Goal: Answer question/provide support

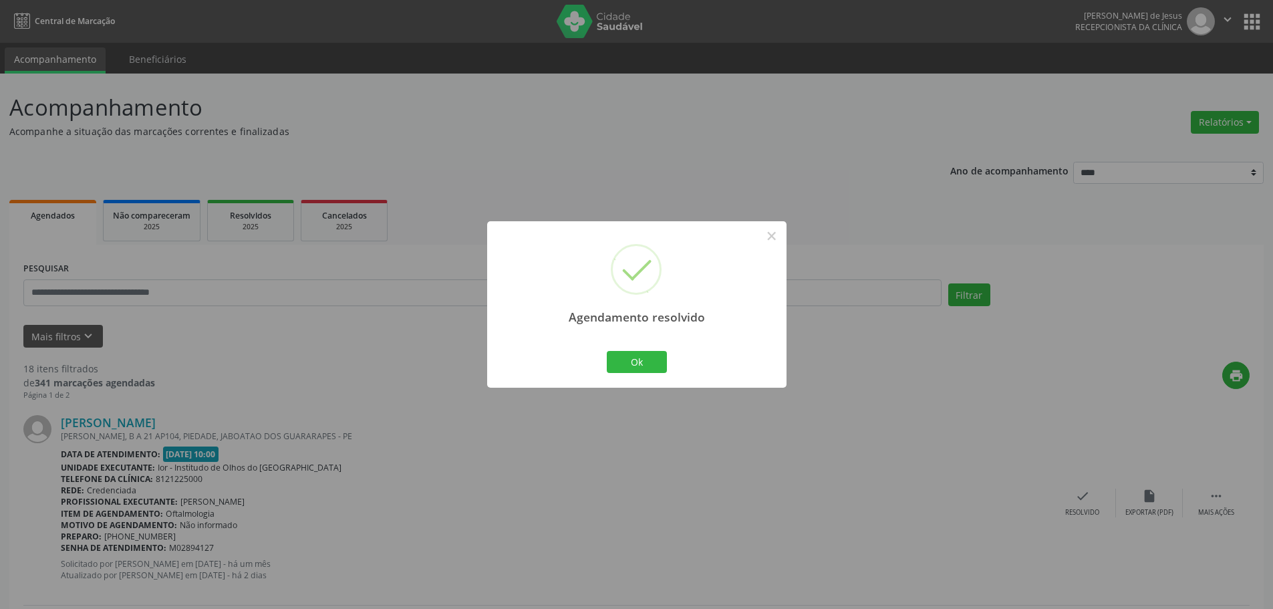
click at [644, 359] on button "Ok" at bounding box center [637, 362] width 60 height 23
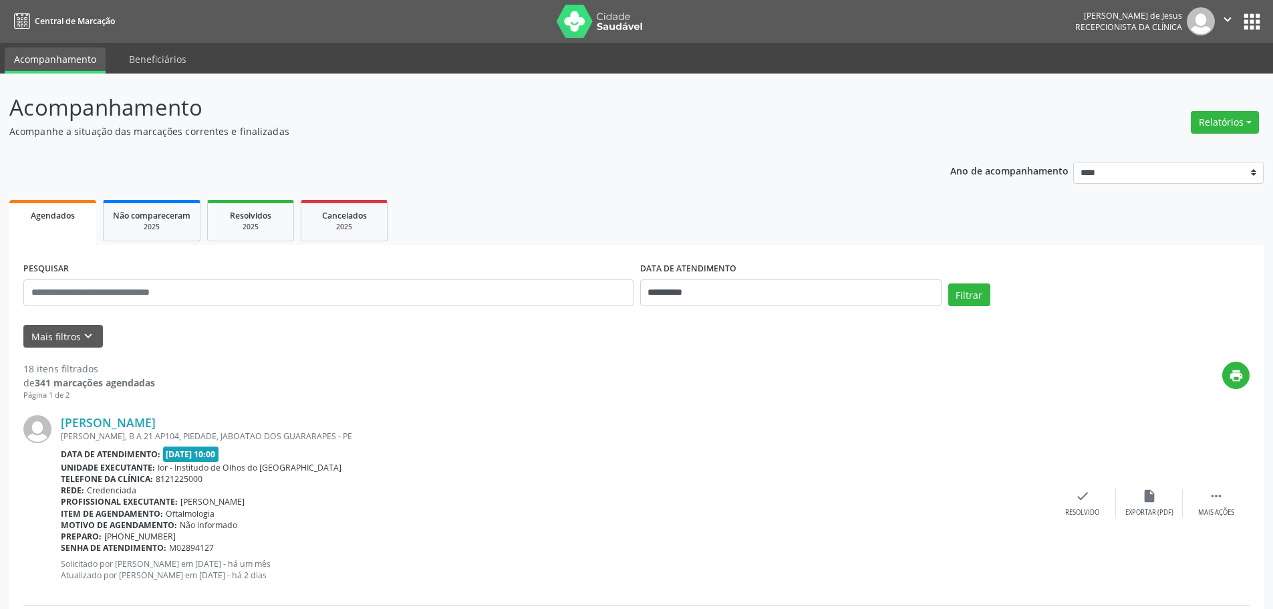
drag, startPoint x: 231, startPoint y: 414, endPoint x: 61, endPoint y: 408, distance: 169.8
click at [61, 408] on div "[PERSON_NAME] [PERSON_NAME], B A 21 AP104, PIEDADE, JABOATAO DOS GUARARAPES - P…" at bounding box center [636, 503] width 1226 height 204
copy link "[PERSON_NAME]"
drag, startPoint x: 434, startPoint y: 430, endPoint x: 443, endPoint y: 426, distance: 9.6
click at [438, 428] on div "[PERSON_NAME] [PERSON_NAME], B A 21 AP104, PIEDADE, JABOATAO DOS GUARARAPES - P…" at bounding box center [555, 502] width 988 height 175
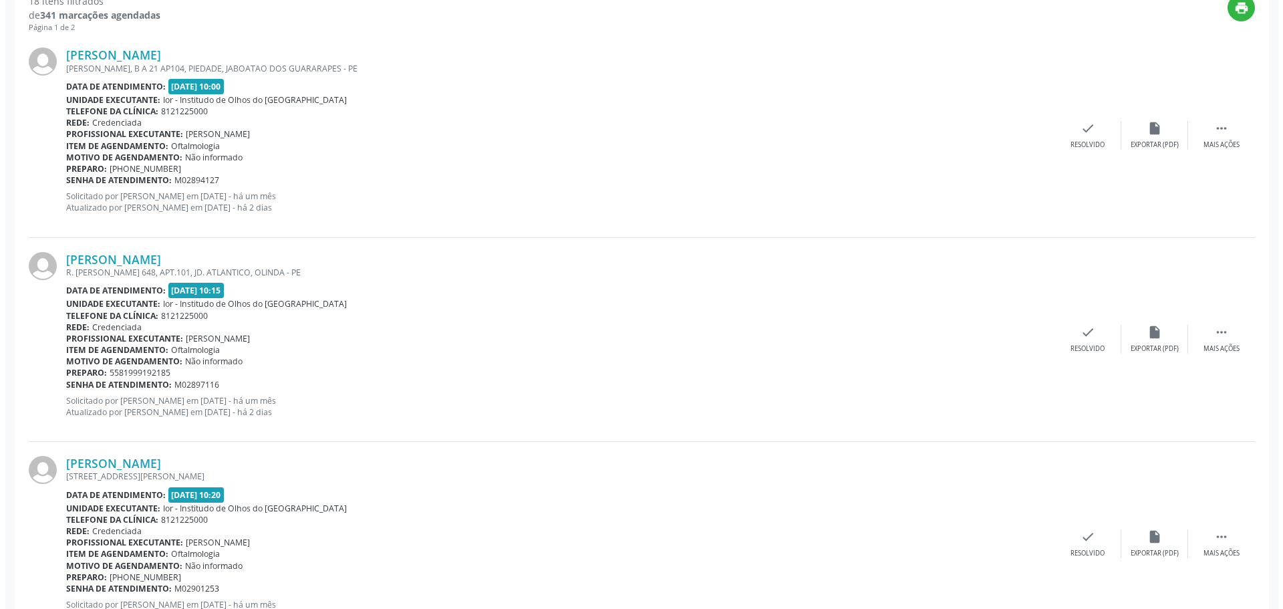
scroll to position [468, 0]
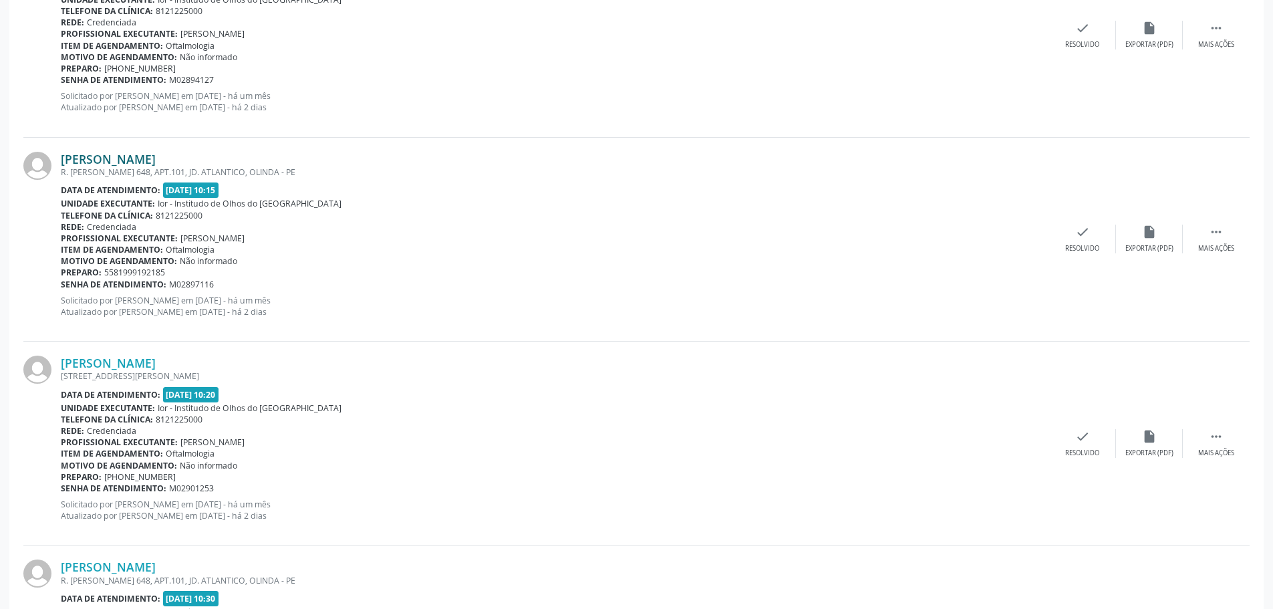
drag, startPoint x: 200, startPoint y: 158, endPoint x: 159, endPoint y: 69, distance: 97.2
click at [65, 152] on div "[PERSON_NAME]" at bounding box center [555, 159] width 988 height 15
copy link "[PERSON_NAME]"
click at [1070, 231] on div "check Resolvido" at bounding box center [1082, 239] width 67 height 29
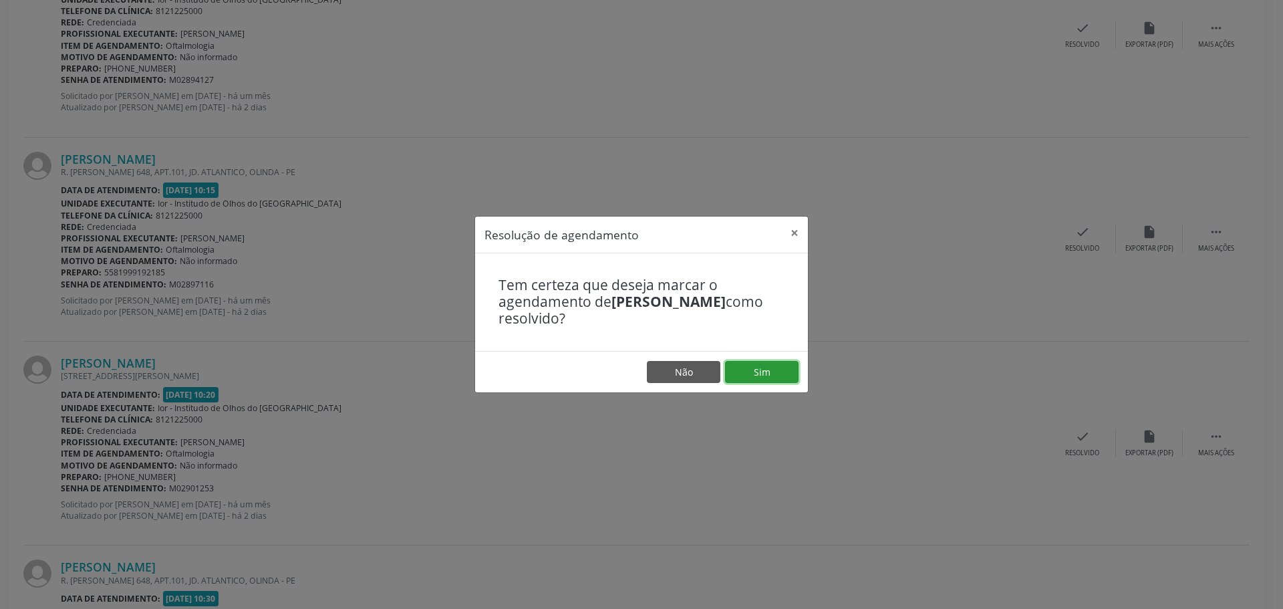
click at [790, 369] on button "Sim" at bounding box center [762, 372] width 74 height 23
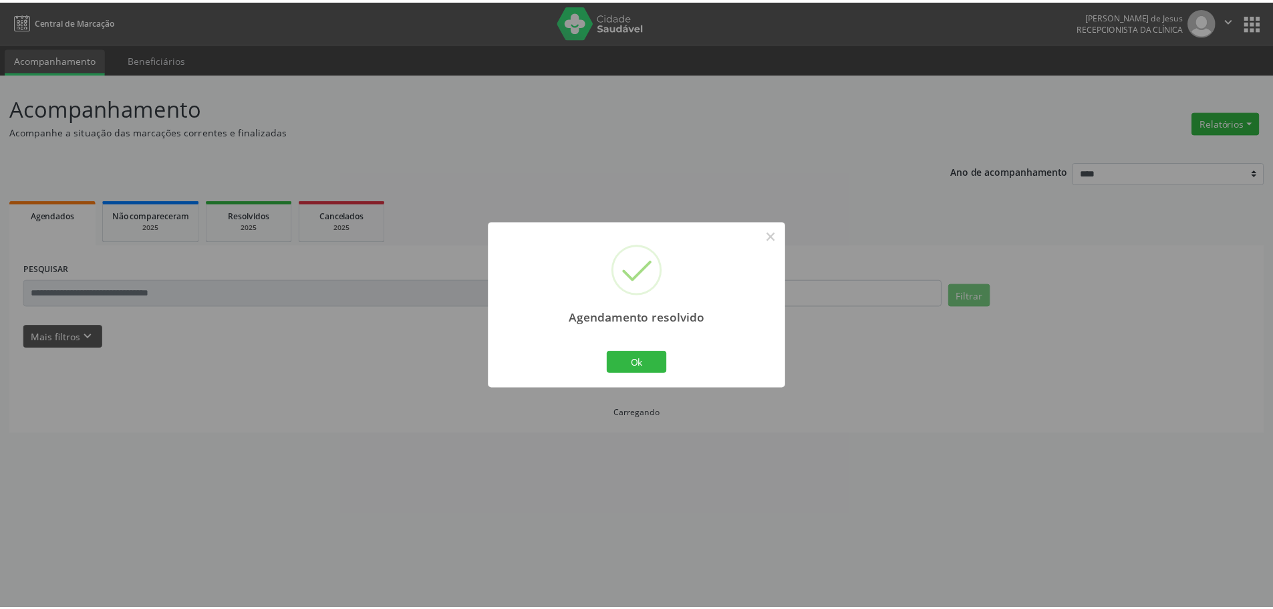
scroll to position [0, 0]
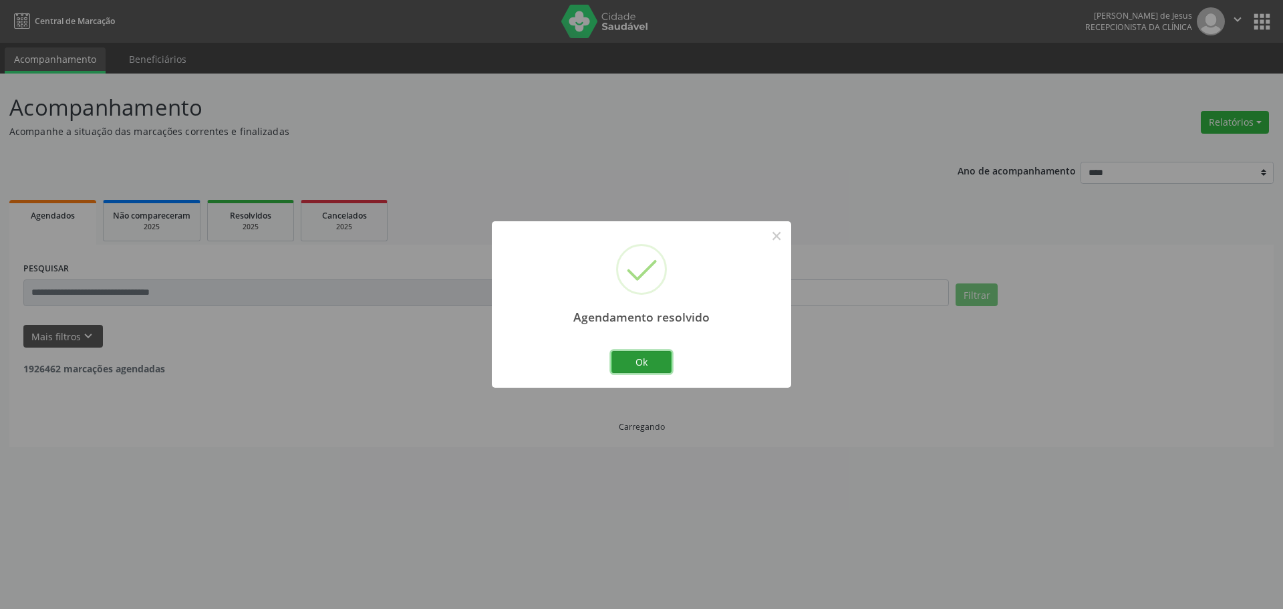
drag, startPoint x: 648, startPoint y: 365, endPoint x: 637, endPoint y: 357, distance: 13.0
click at [647, 362] on button "Ok" at bounding box center [641, 362] width 60 height 23
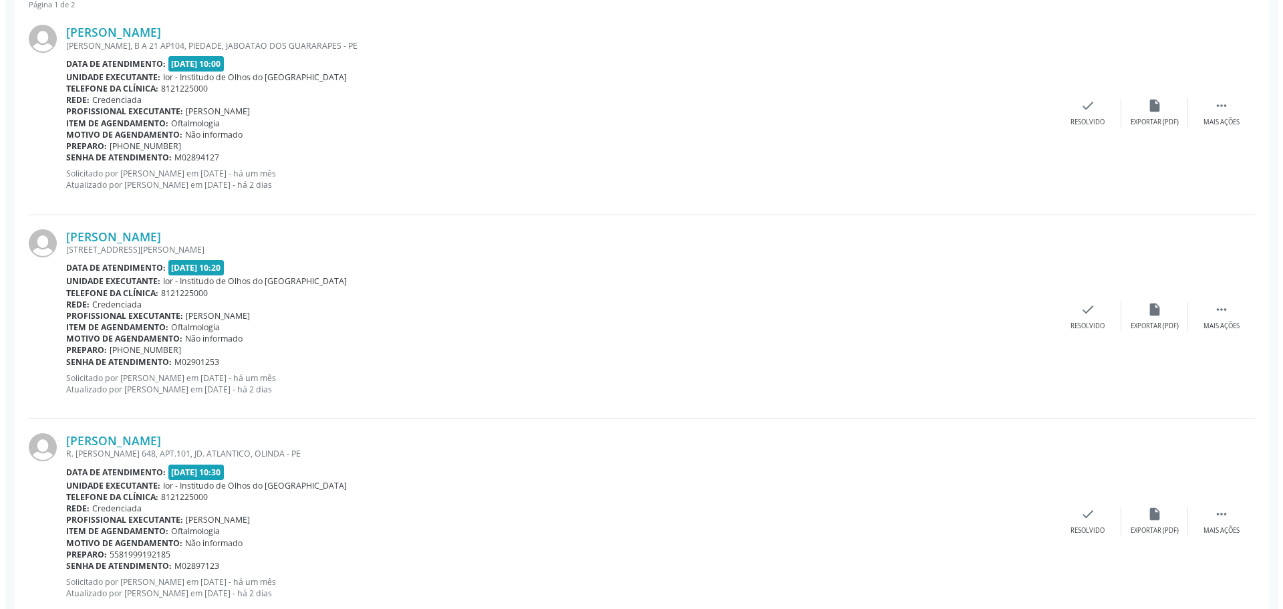
scroll to position [401, 0]
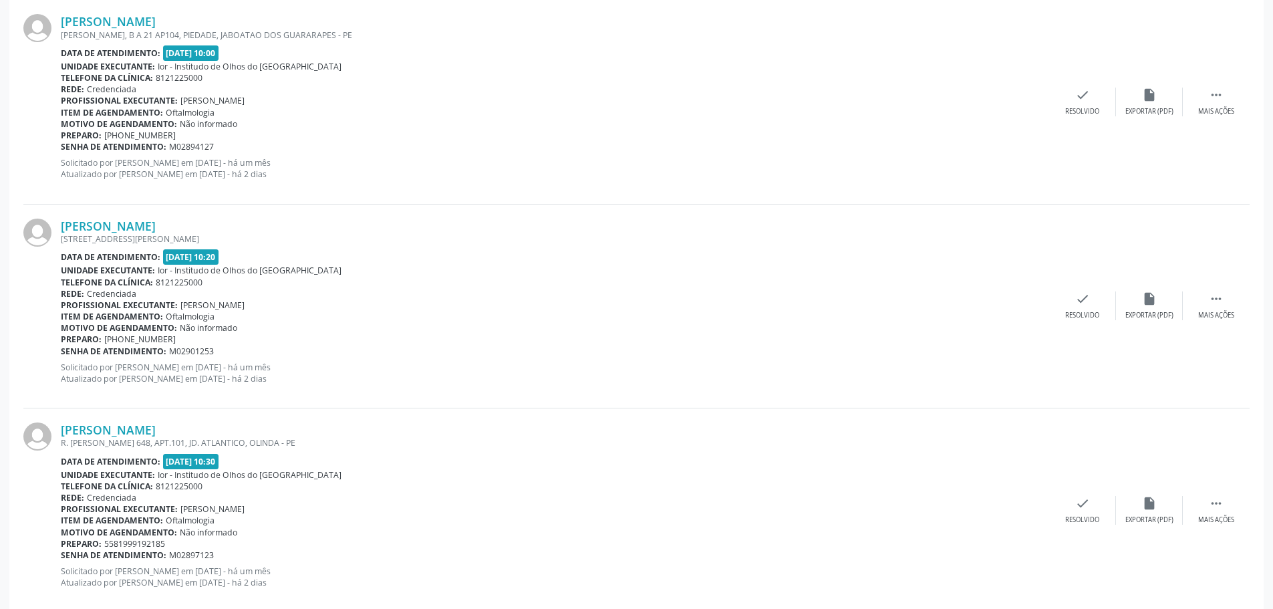
drag, startPoint x: 237, startPoint y: 219, endPoint x: 60, endPoint y: 218, distance: 177.1
click at [60, 218] on div "[PERSON_NAME] [STREET_ADDRESS][PERSON_NAME] Data de atendimento: [DATE] 10:20 U…" at bounding box center [636, 306] width 1226 height 204
click at [106, 200] on div "[PERSON_NAME] [PERSON_NAME], B A 21 AP104, PIEDADE, JABOATAO DOS GUARARAPES - P…" at bounding box center [636, 102] width 1226 height 204
drag, startPoint x: 61, startPoint y: 211, endPoint x: 152, endPoint y: 209, distance: 90.9
click at [87, 224] on div "[PERSON_NAME] [STREET_ADDRESS][PERSON_NAME] Data de atendimento: [DATE] 10:20 U…" at bounding box center [636, 306] width 1226 height 204
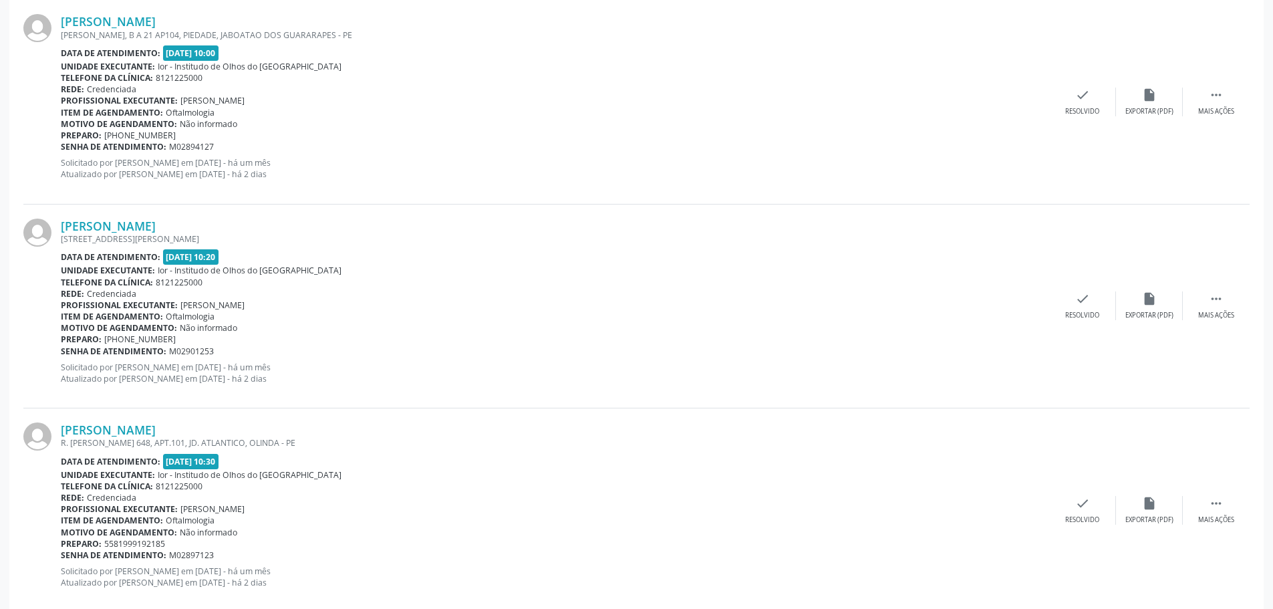
drag, startPoint x: 162, startPoint y: 208, endPoint x: 222, endPoint y: 221, distance: 61.5
click at [171, 209] on div "[PERSON_NAME] [STREET_ADDRESS][PERSON_NAME] Data de atendimento: [DATE] 10:20 U…" at bounding box center [636, 306] width 1226 height 204
drag, startPoint x: 218, startPoint y: 223, endPoint x: 175, endPoint y: 196, distance: 51.0
click at [64, 231] on div "[PERSON_NAME]" at bounding box center [555, 225] width 988 height 15
copy link "[PERSON_NAME]"
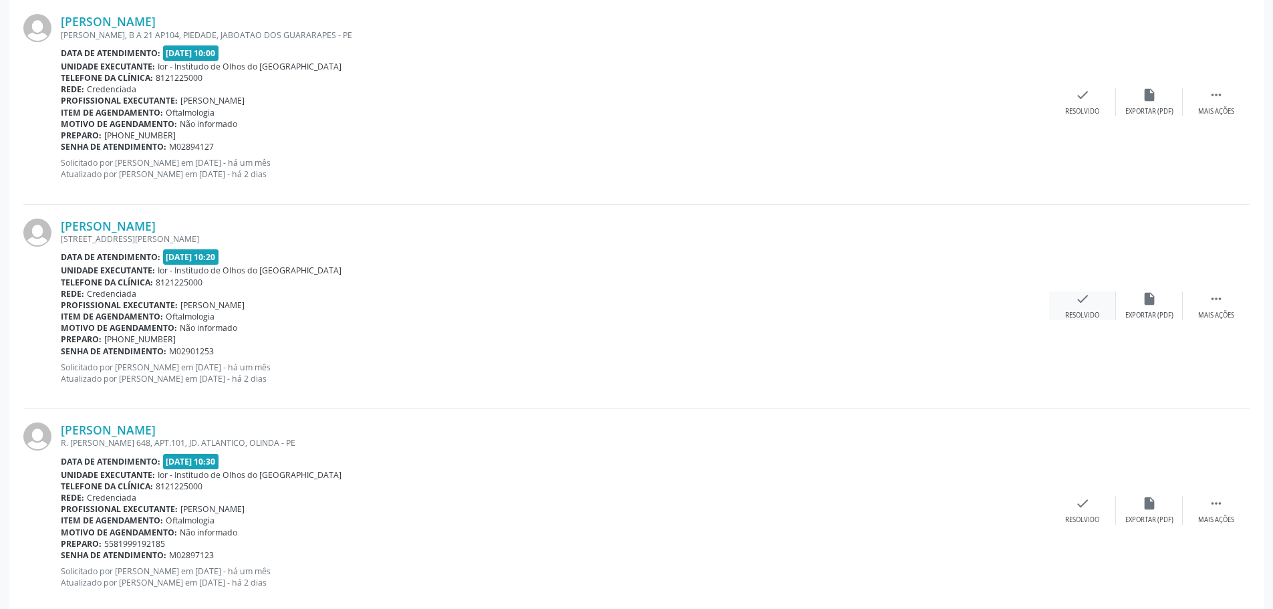
click at [1080, 304] on icon "check" at bounding box center [1082, 298] width 15 height 15
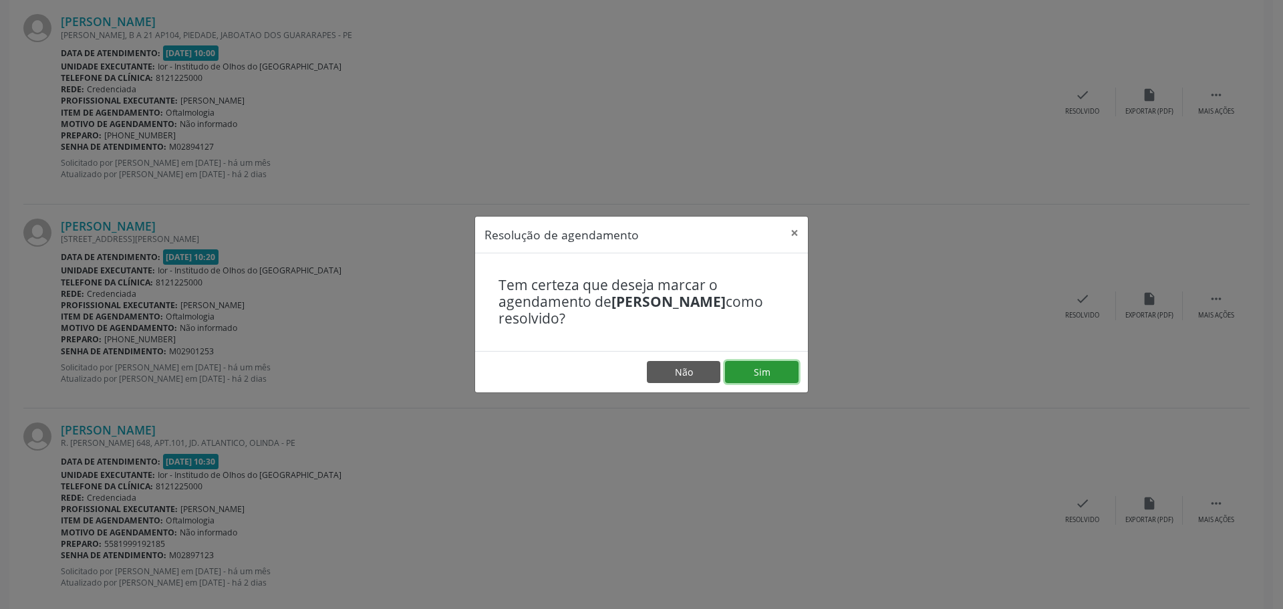
click at [755, 368] on button "Sim" at bounding box center [762, 372] width 74 height 23
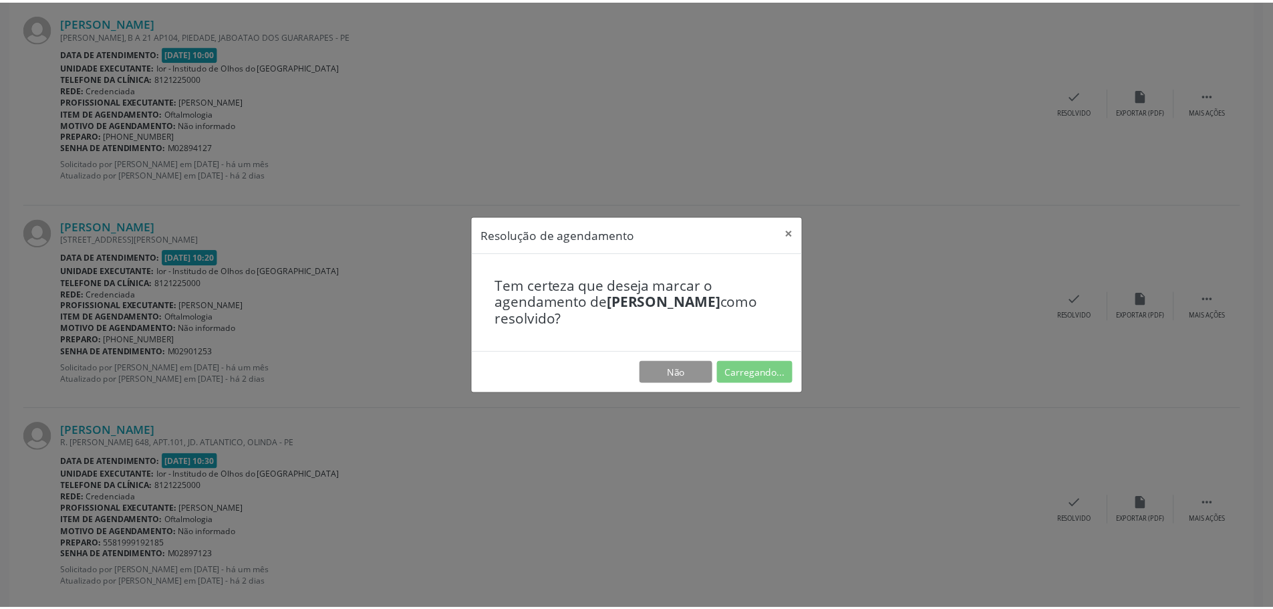
scroll to position [0, 0]
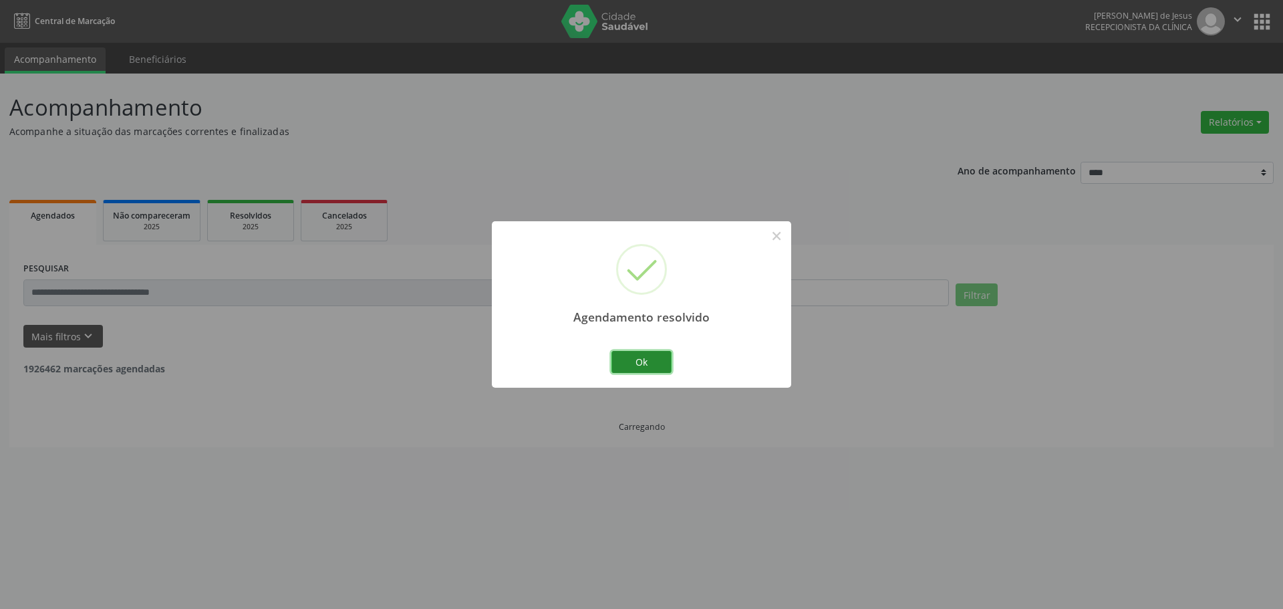
click at [615, 355] on button "Ok" at bounding box center [641, 362] width 60 height 23
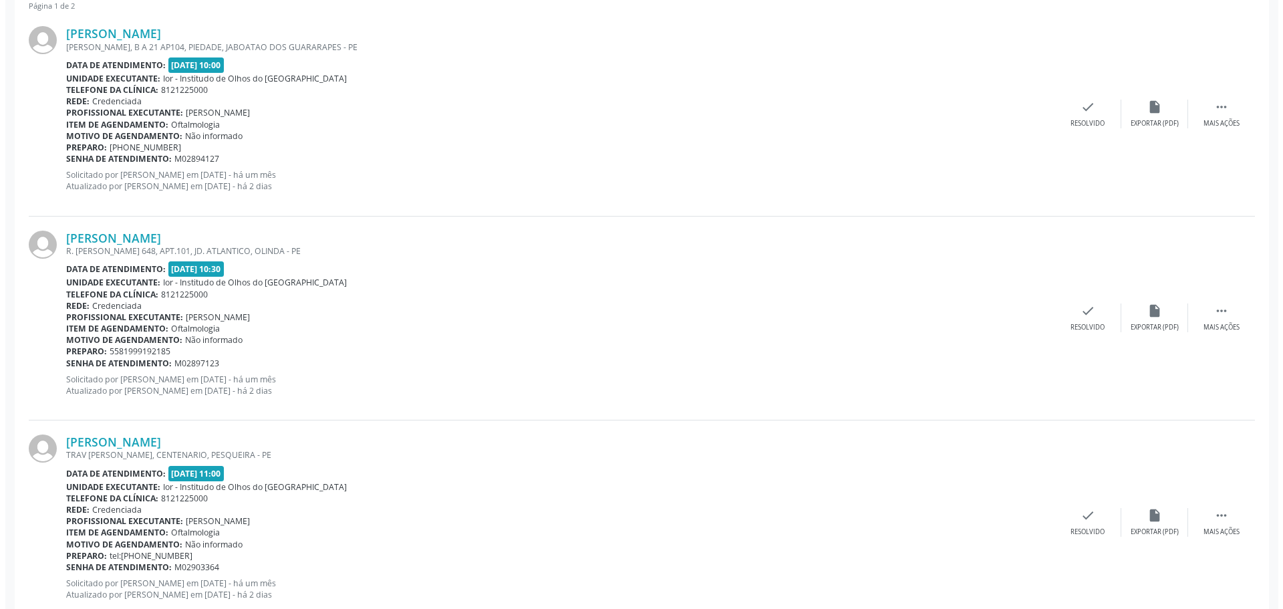
scroll to position [401, 0]
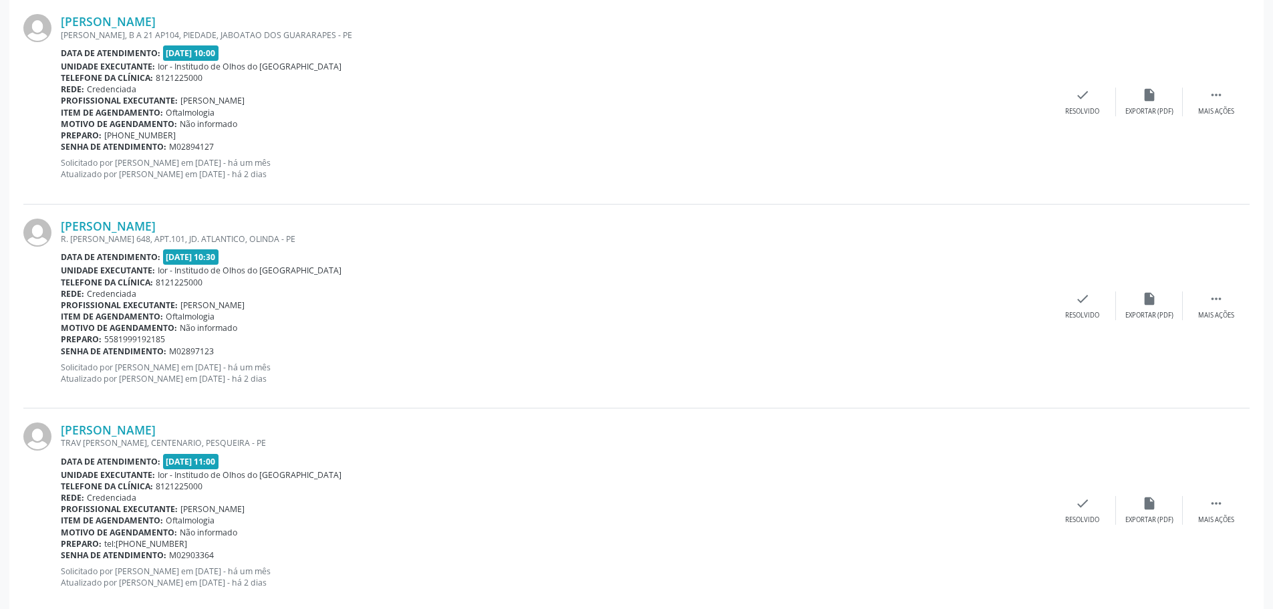
drag, startPoint x: 249, startPoint y: 219, endPoint x: 113, endPoint y: 157, distance: 149.2
click at [64, 205] on div "[PERSON_NAME] R. [PERSON_NAME] 648, APT.101, JD. ATLANTICO, OLINDA - PE Data de…" at bounding box center [636, 306] width 1226 height 204
copy link "[PERSON_NAME]"
click at [1081, 303] on icon "check" at bounding box center [1082, 298] width 15 height 15
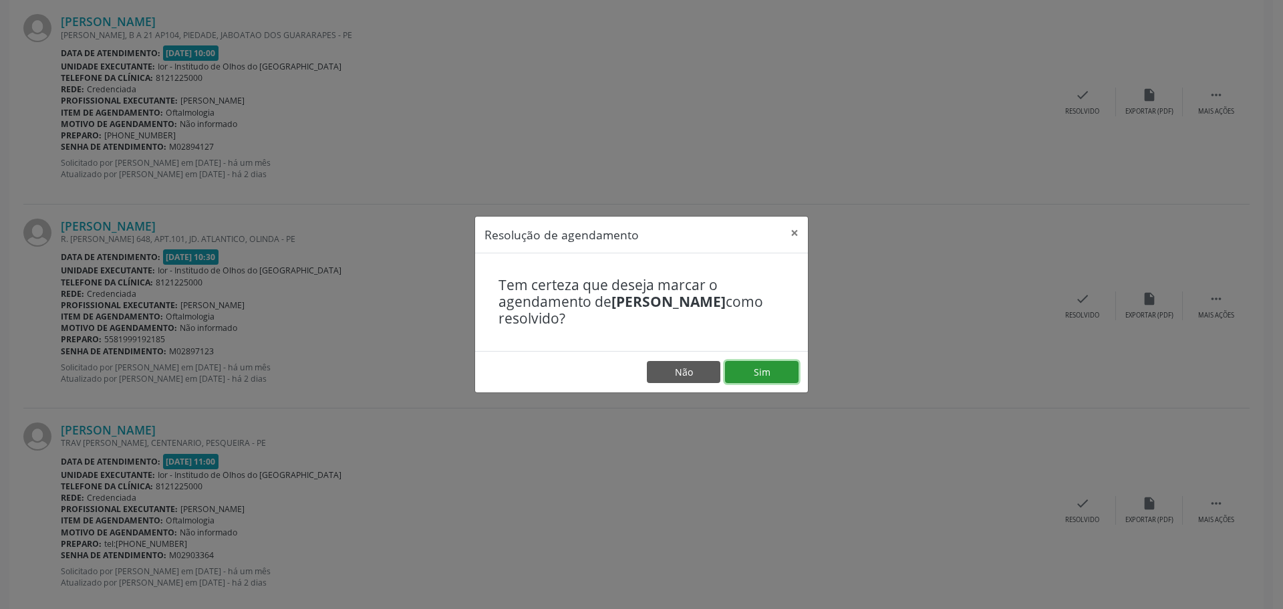
click at [745, 373] on button "Sim" at bounding box center [762, 372] width 74 height 23
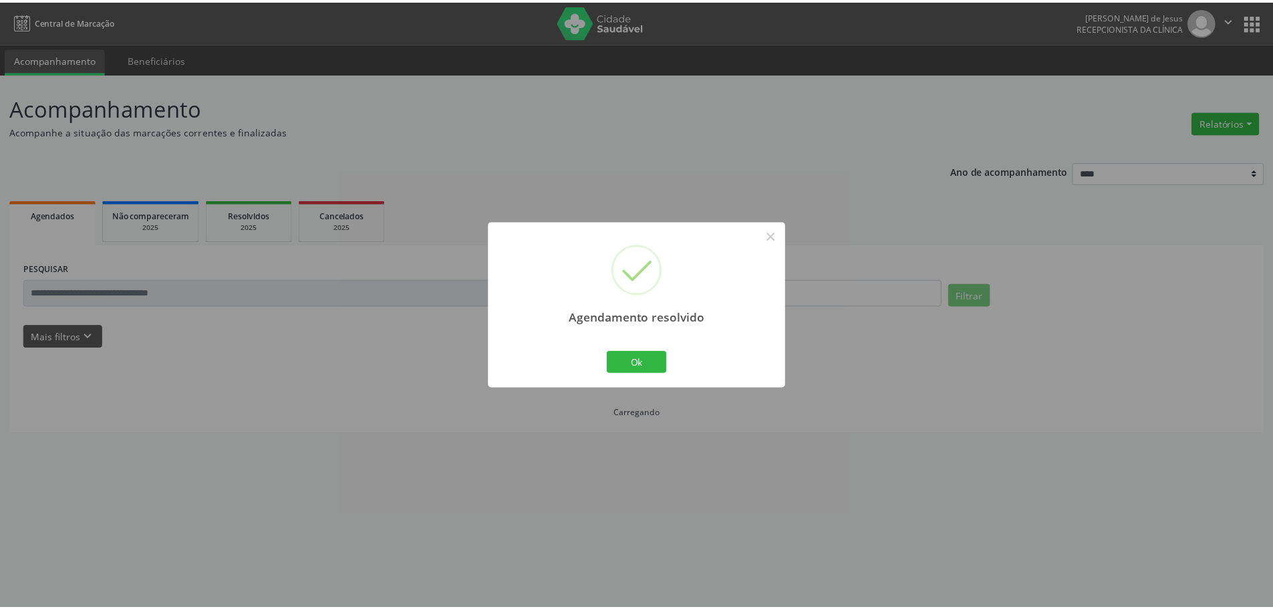
scroll to position [0, 0]
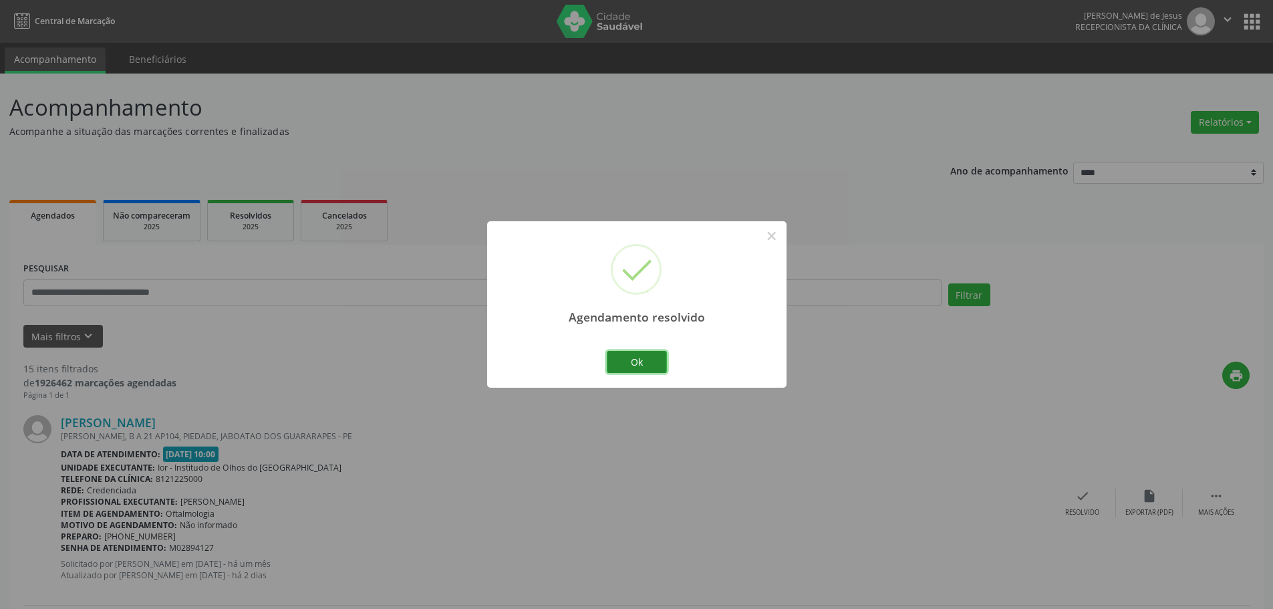
click at [637, 365] on button "Ok" at bounding box center [637, 362] width 60 height 23
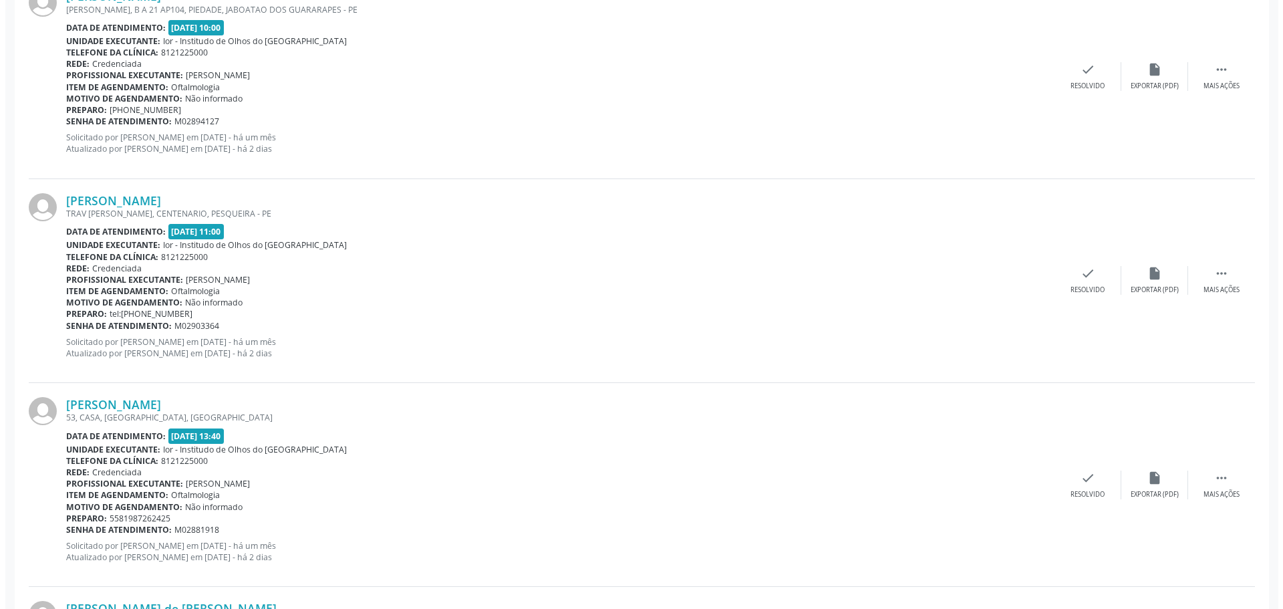
scroll to position [468, 0]
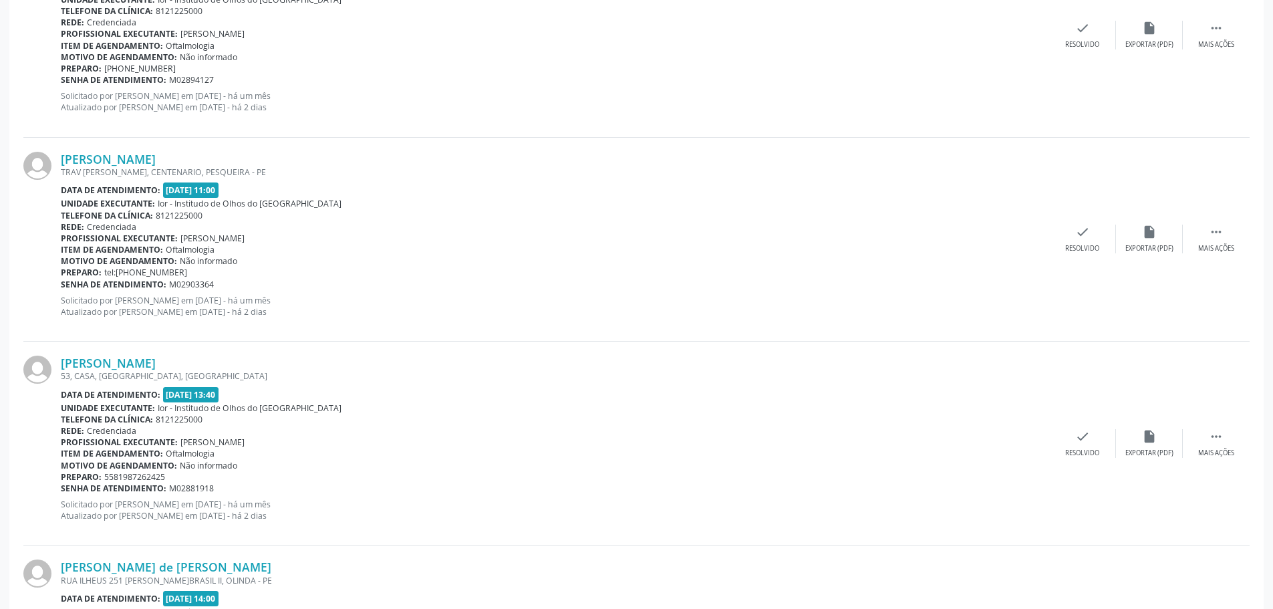
drag, startPoint x: 216, startPoint y: 154, endPoint x: 84, endPoint y: 130, distance: 133.7
click at [65, 140] on div "[PERSON_NAME] [PERSON_NAME], CENTENARIO, [GEOGRAPHIC_DATA] - PE Data de atendim…" at bounding box center [636, 240] width 1226 height 204
copy link "[PERSON_NAME]"
click at [1080, 231] on icon "check" at bounding box center [1082, 232] width 15 height 15
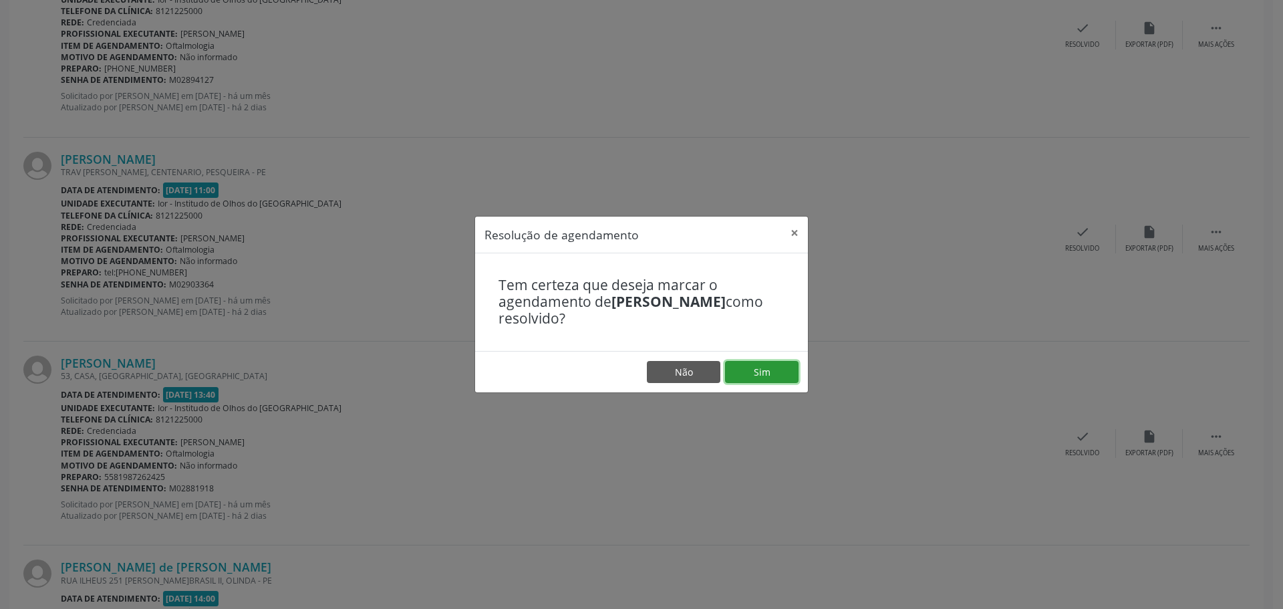
click at [751, 368] on button "Sim" at bounding box center [762, 372] width 74 height 23
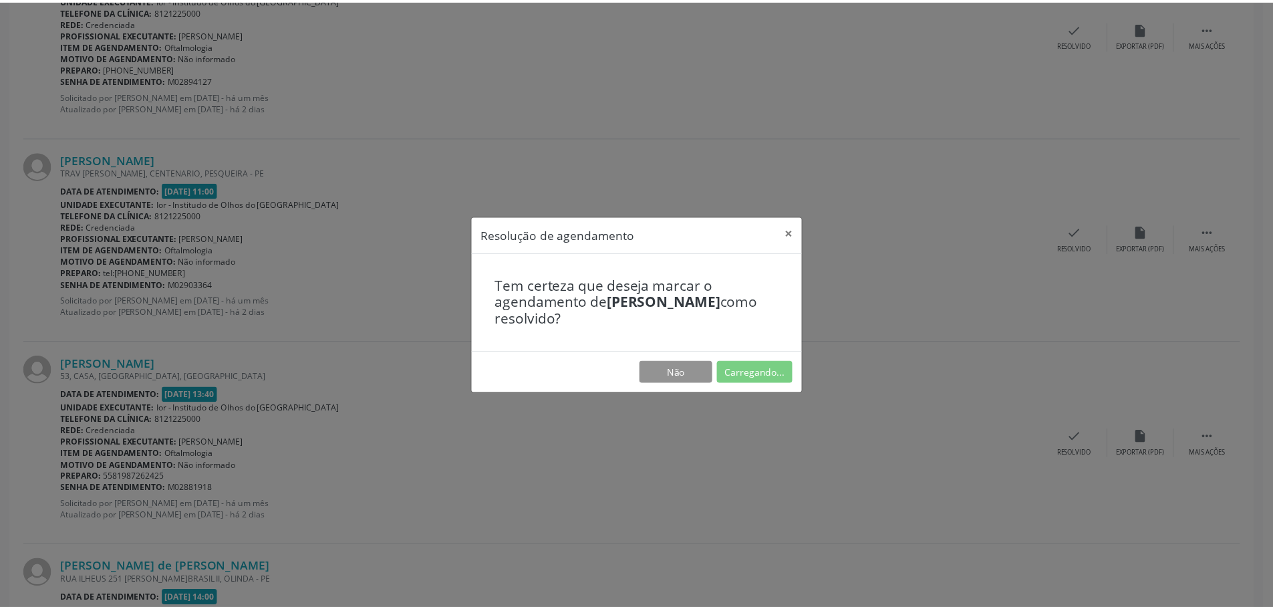
scroll to position [0, 0]
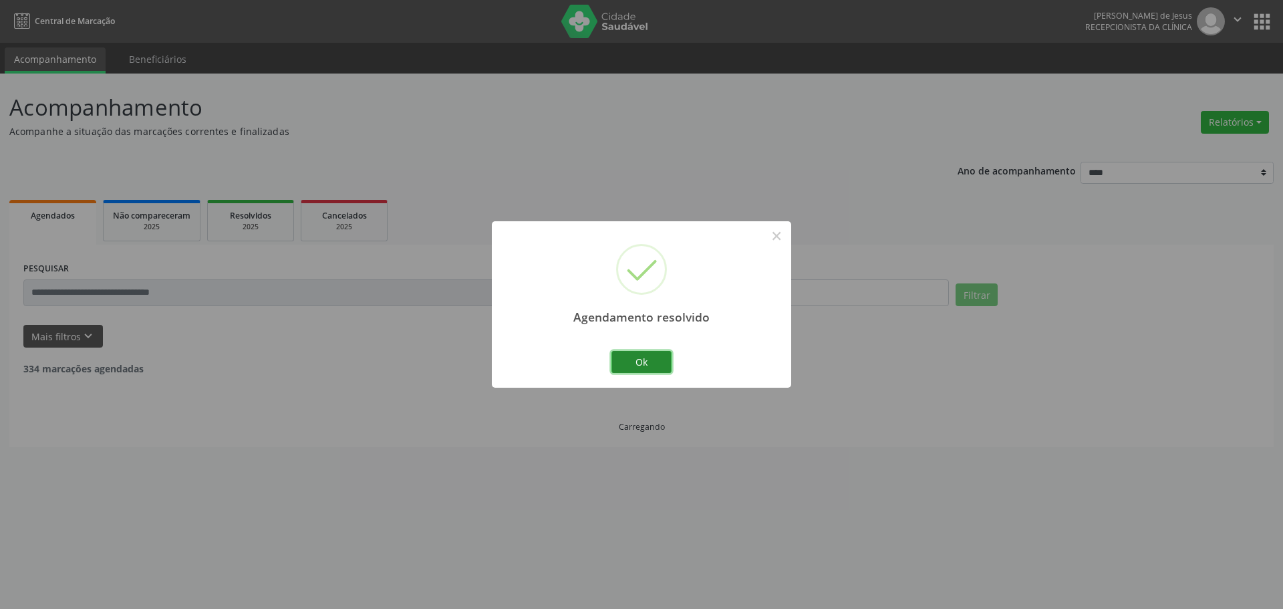
click at [621, 361] on button "Ok" at bounding box center [641, 362] width 60 height 23
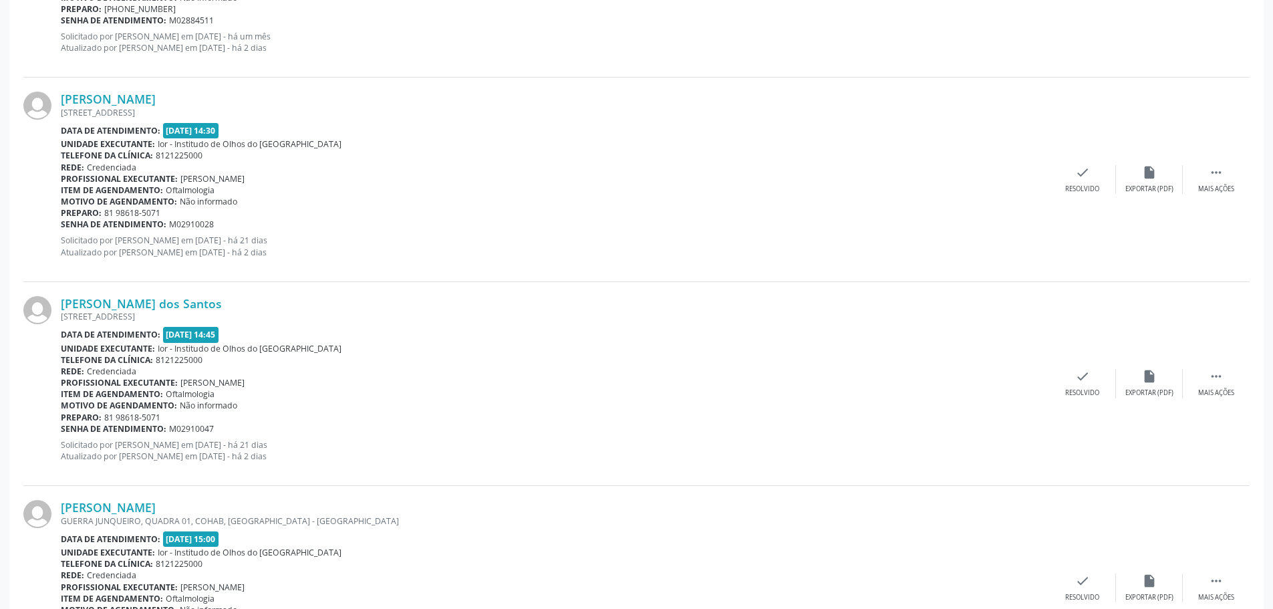
scroll to position [1136, 0]
